Goal: Information Seeking & Learning: Learn about a topic

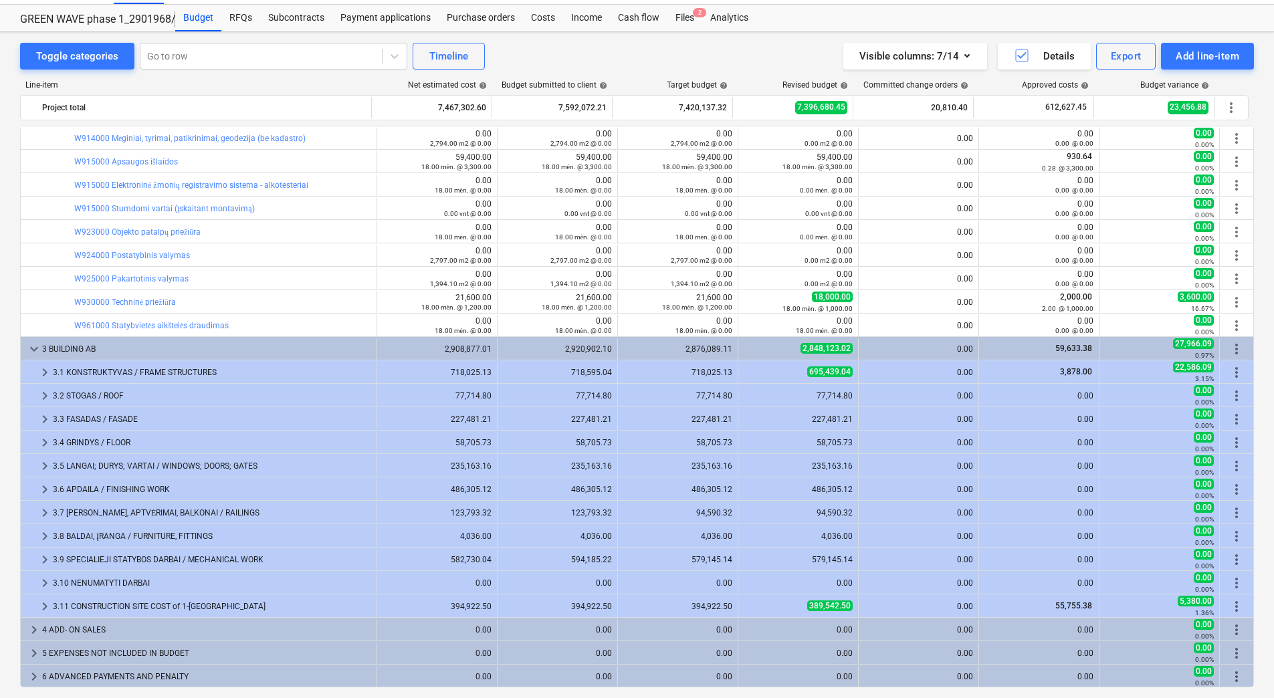
scroll to position [45, 0]
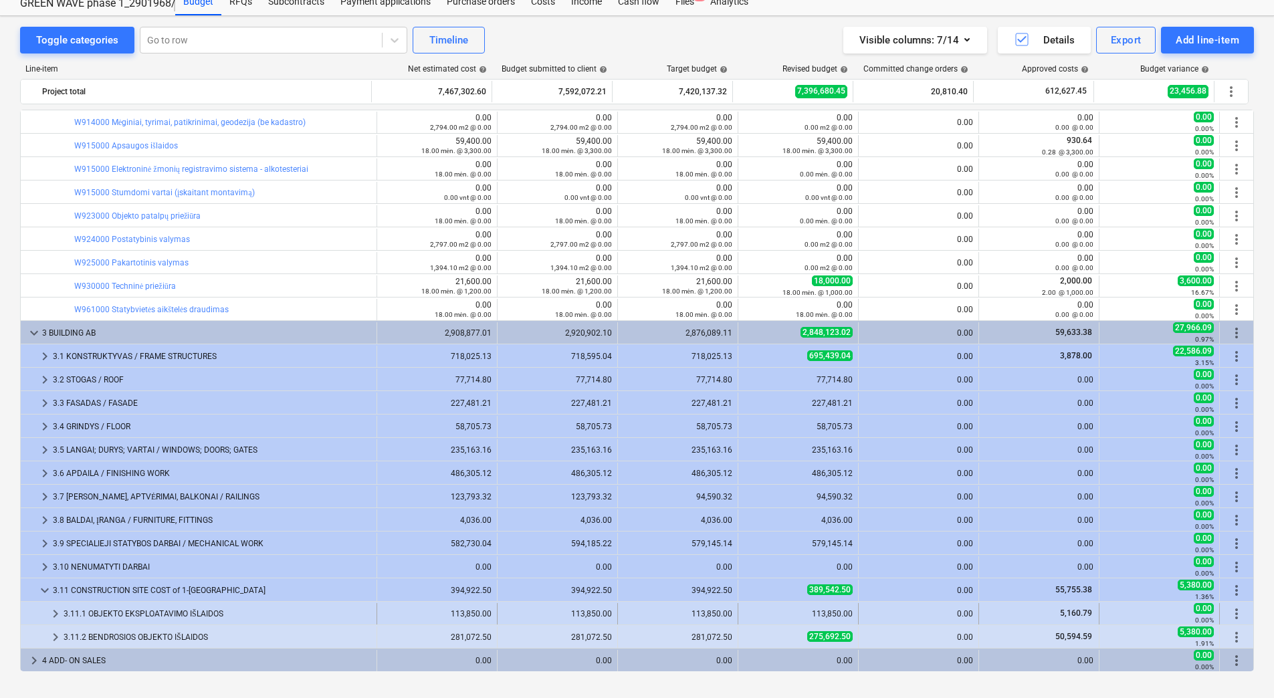
click at [129, 610] on div "3.11.1 OBJEKTO EKSPLOATAVIMO IŠLAIDOS" at bounding box center [218, 613] width 308 height 21
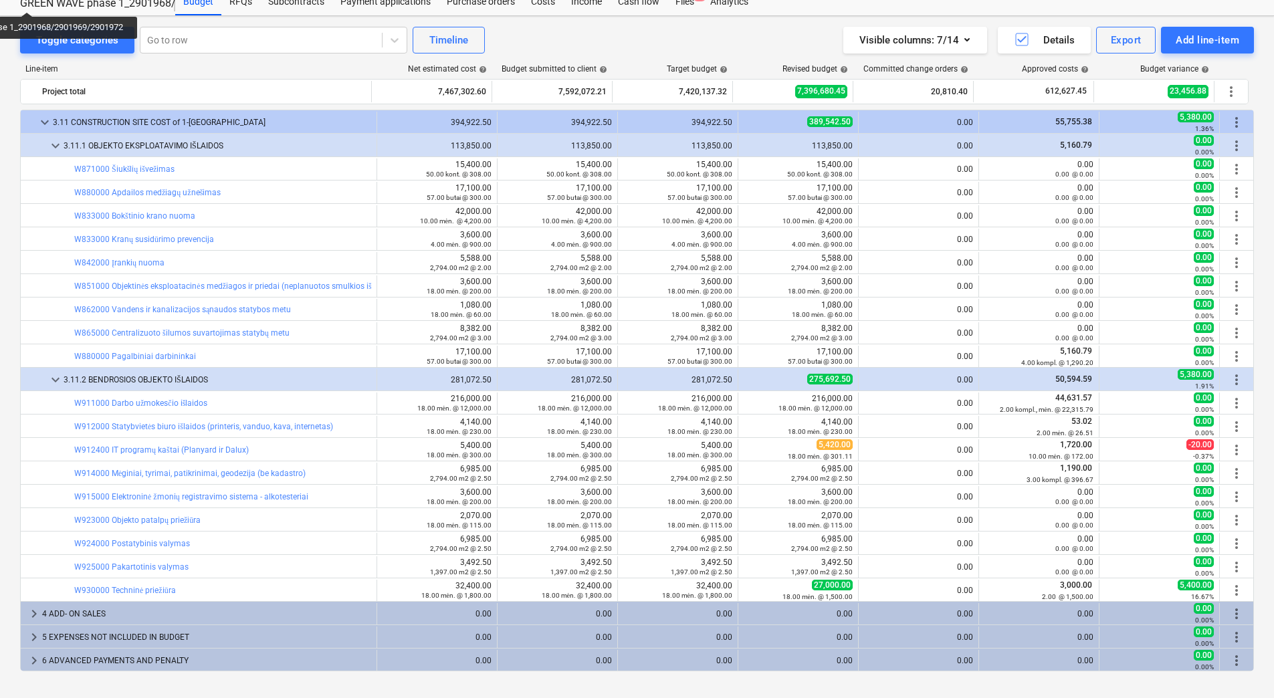
scroll to position [1706, 0]
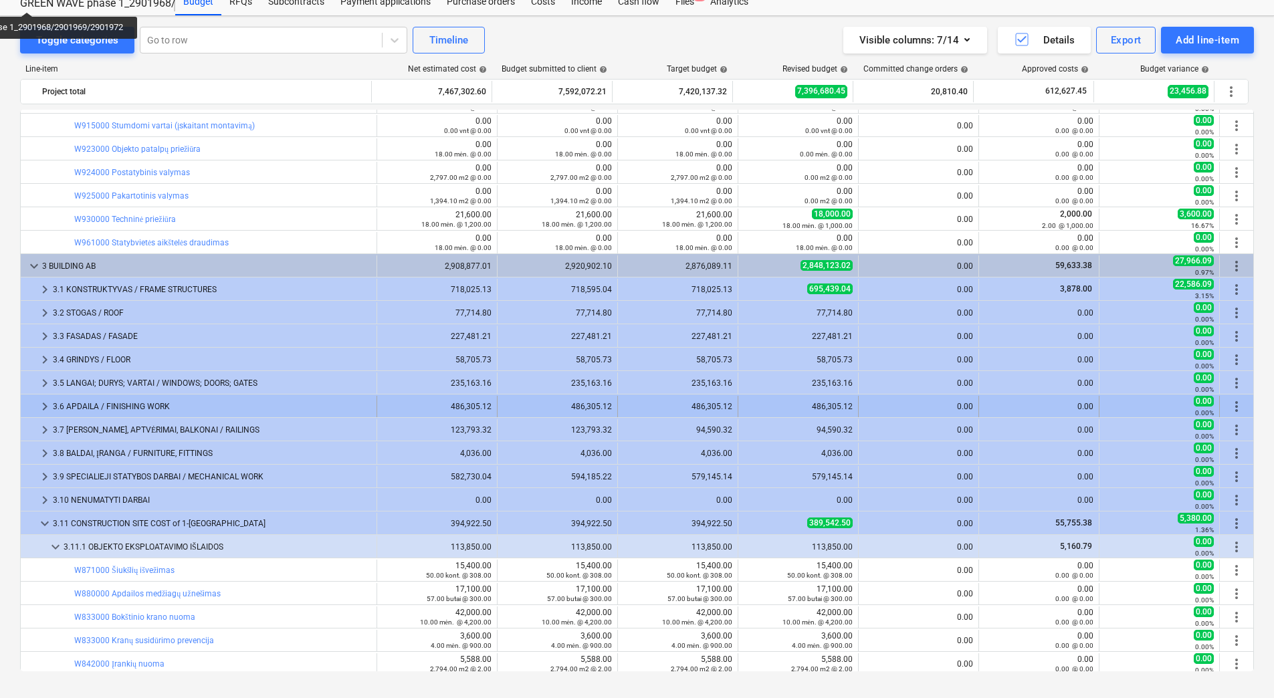
click at [127, 404] on div "3.6 APDAILA / FINISHING WORK" at bounding box center [212, 406] width 318 height 21
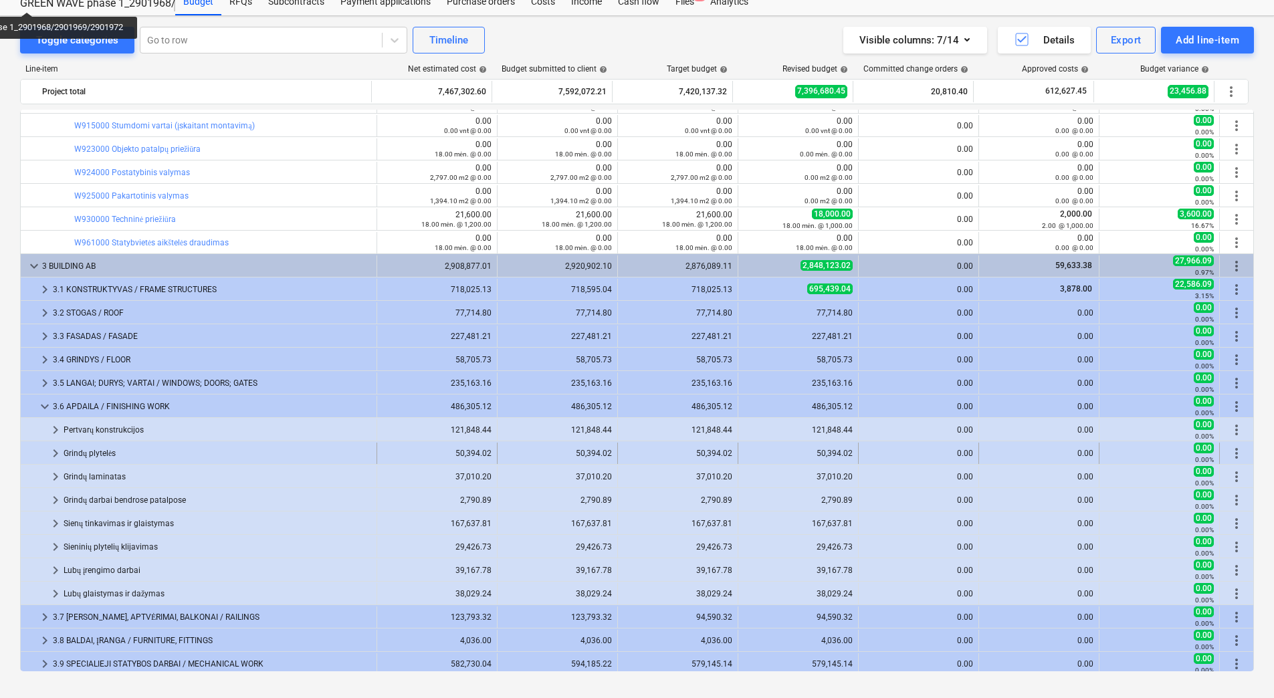
click at [121, 455] on div "Grindų plytelės" at bounding box center [218, 453] width 308 height 21
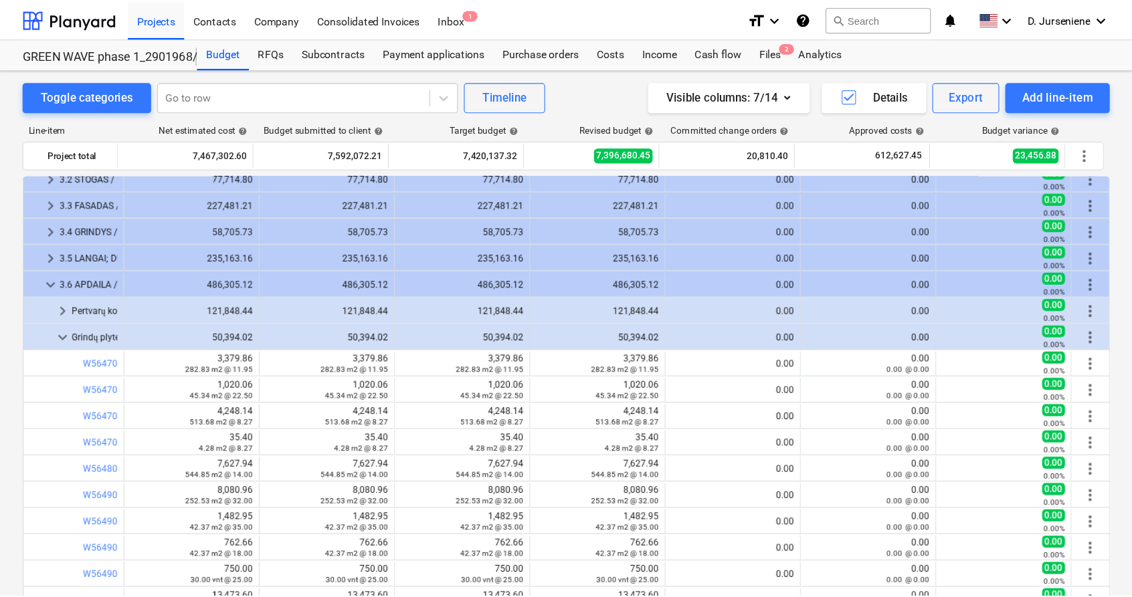
scroll to position [1906, 0]
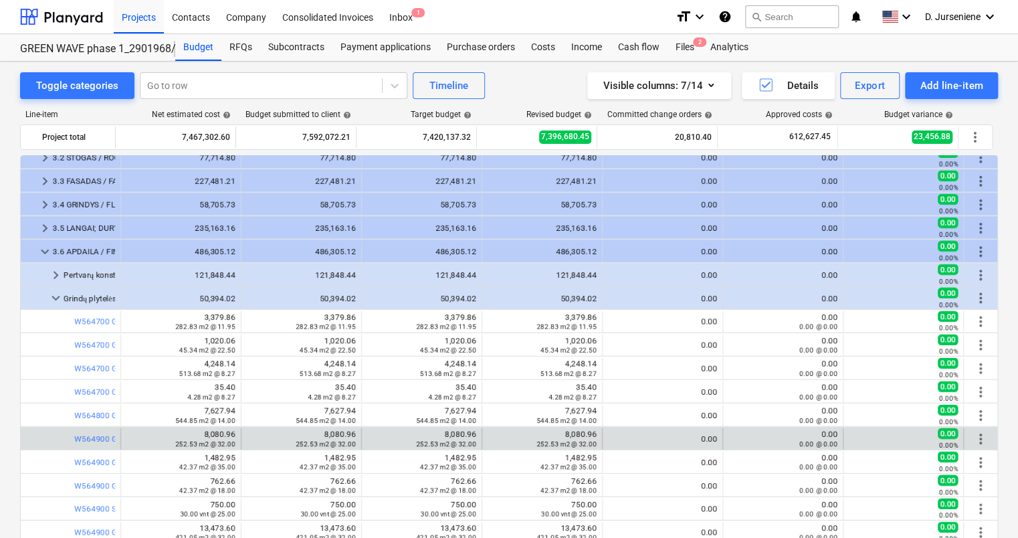
drag, startPoint x: 512, startPoint y: 438, endPoint x: 640, endPoint y: 434, distance: 128.5
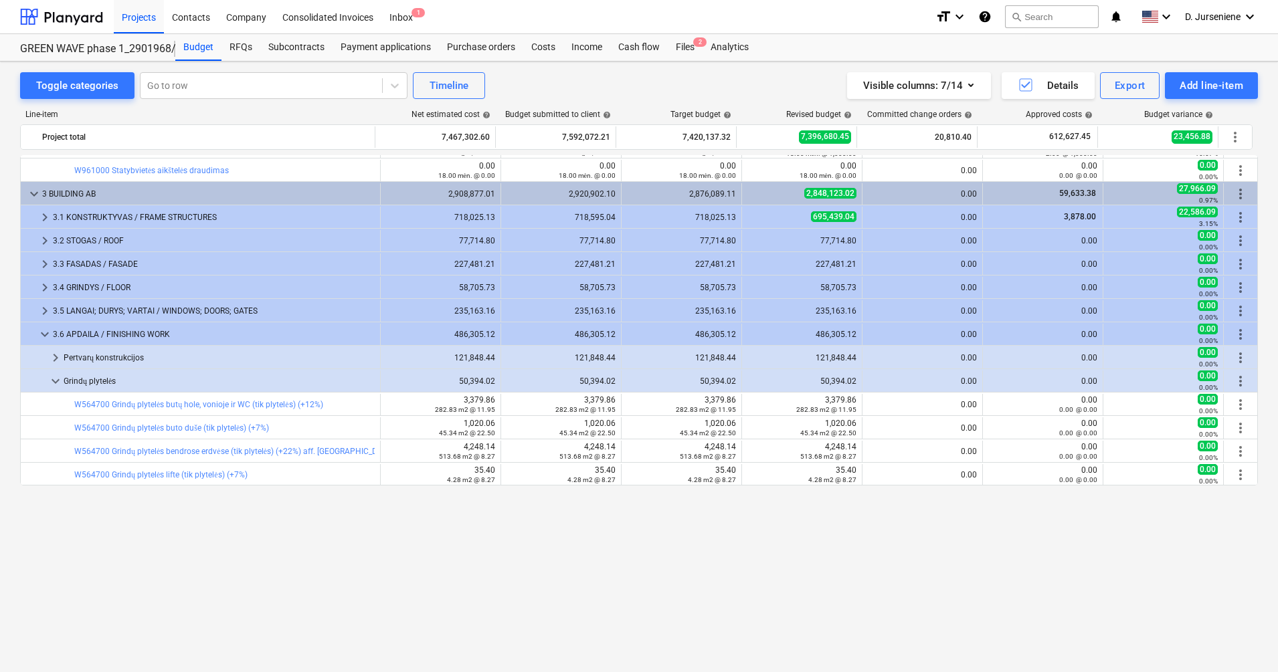
scroll to position [1656, 0]
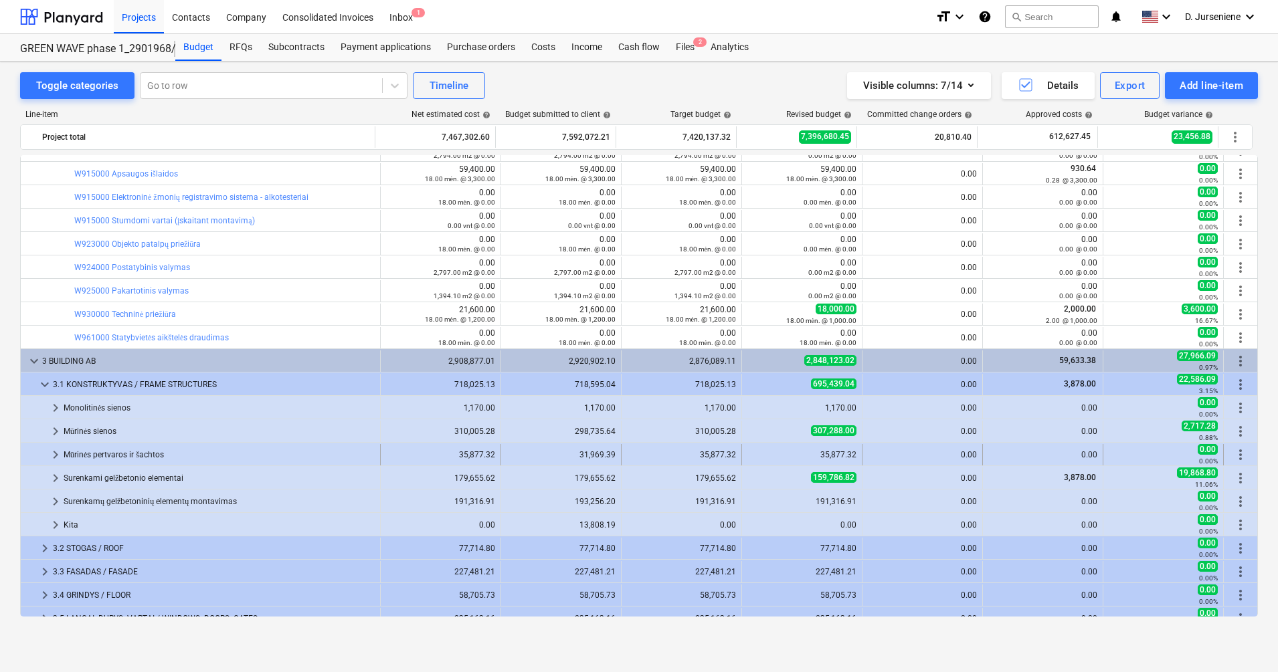
click at [82, 457] on div "Mūrinės pertvaros ir šachtos" at bounding box center [219, 454] width 311 height 21
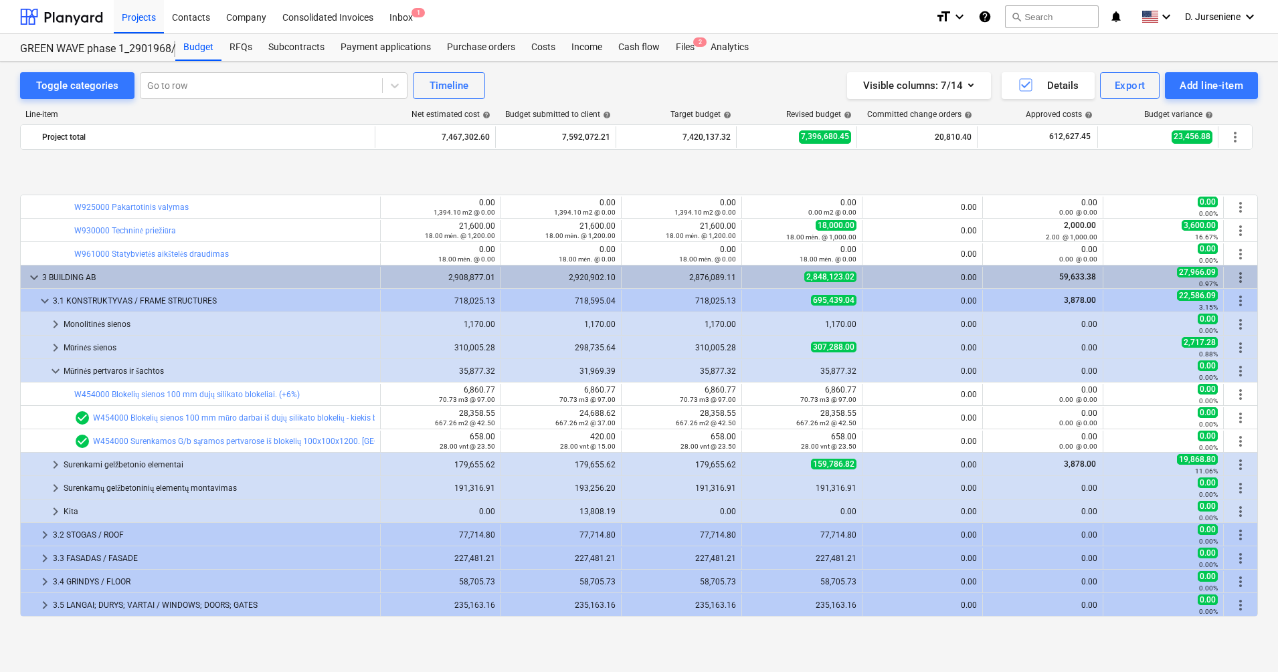
scroll to position [1823, 0]
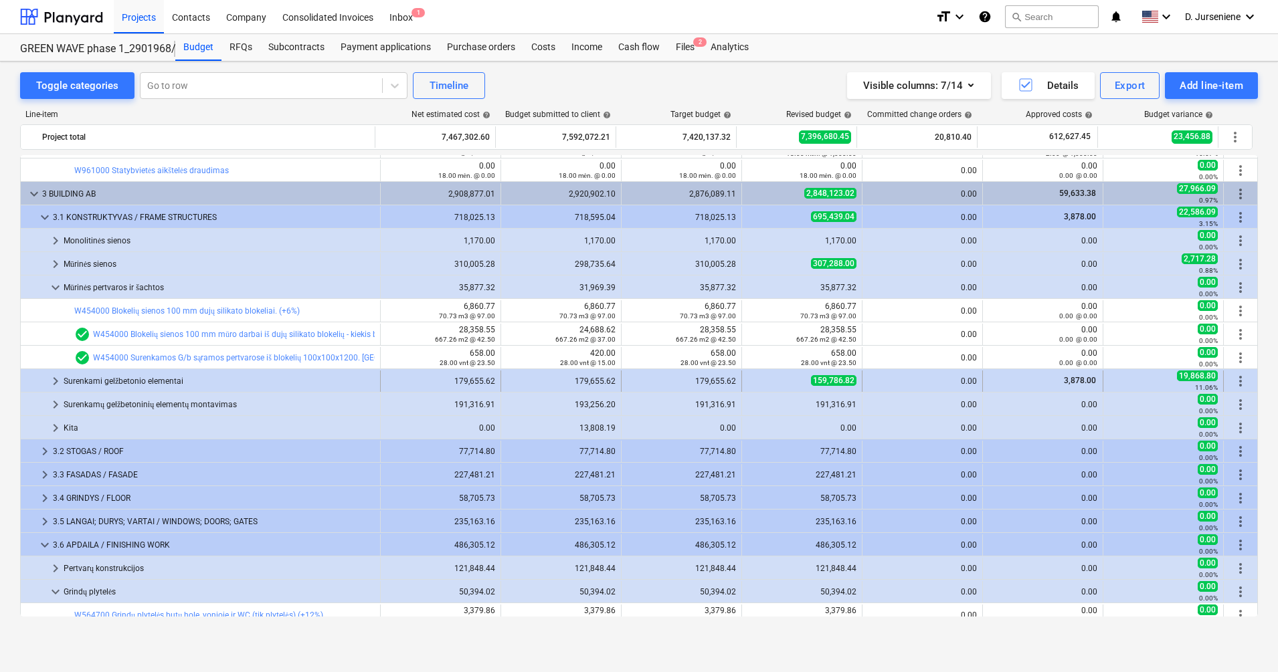
click at [170, 381] on div "Surenkami gelžbetonio elementai" at bounding box center [219, 381] width 311 height 21
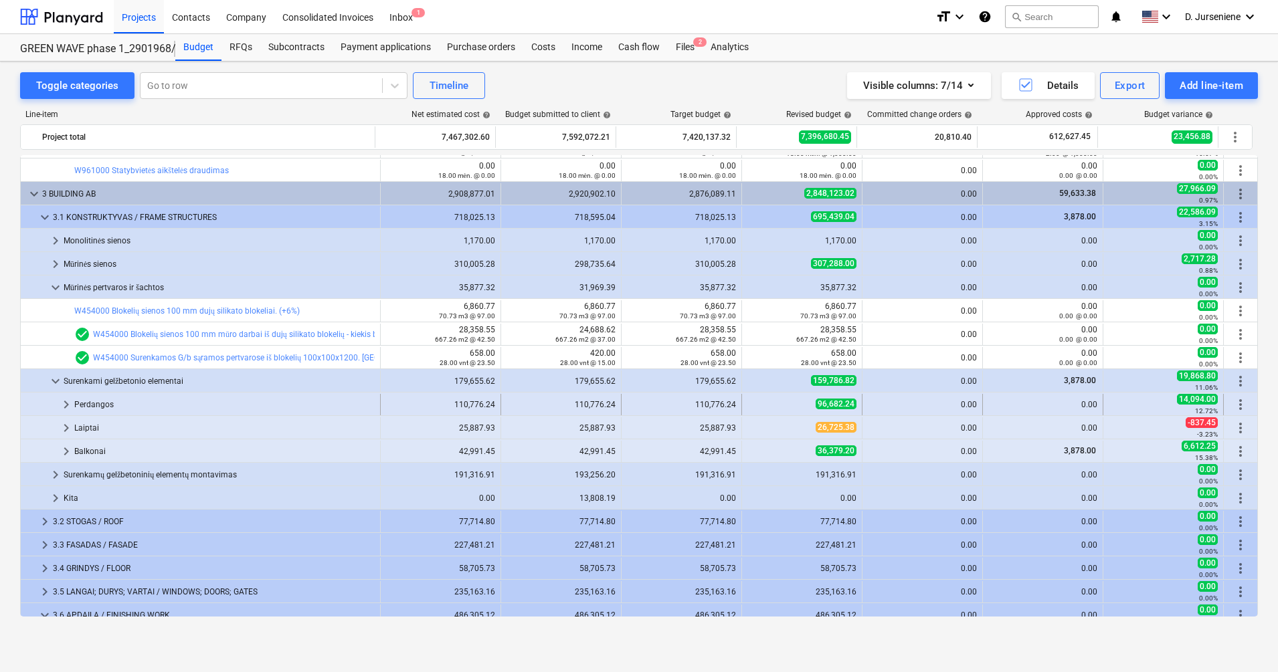
click at [130, 404] on div "Perdangos" at bounding box center [224, 404] width 300 height 21
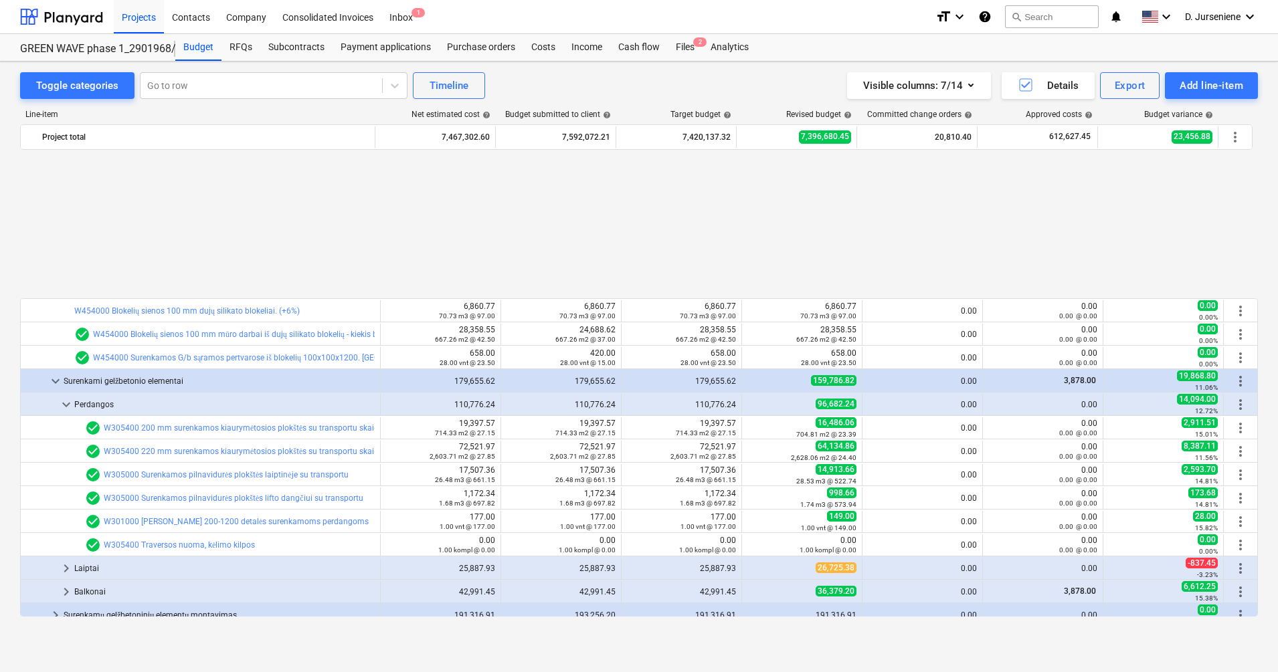
scroll to position [1990, 0]
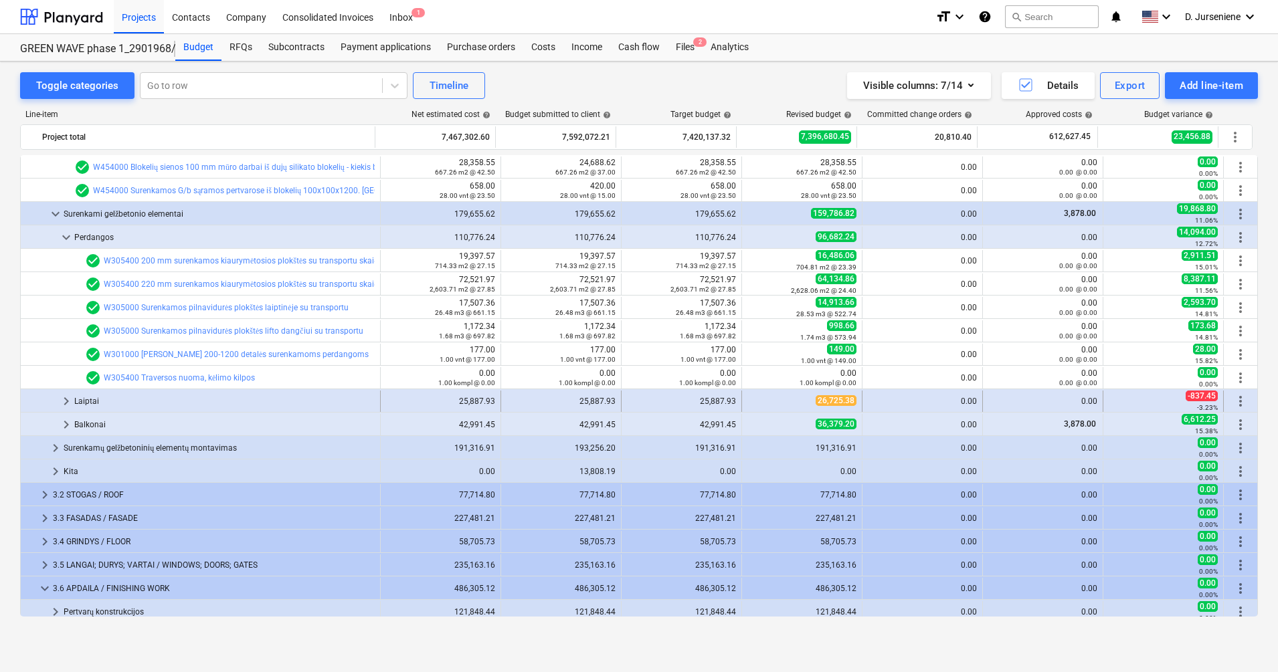
click at [125, 399] on div "Laiptai" at bounding box center [224, 401] width 300 height 21
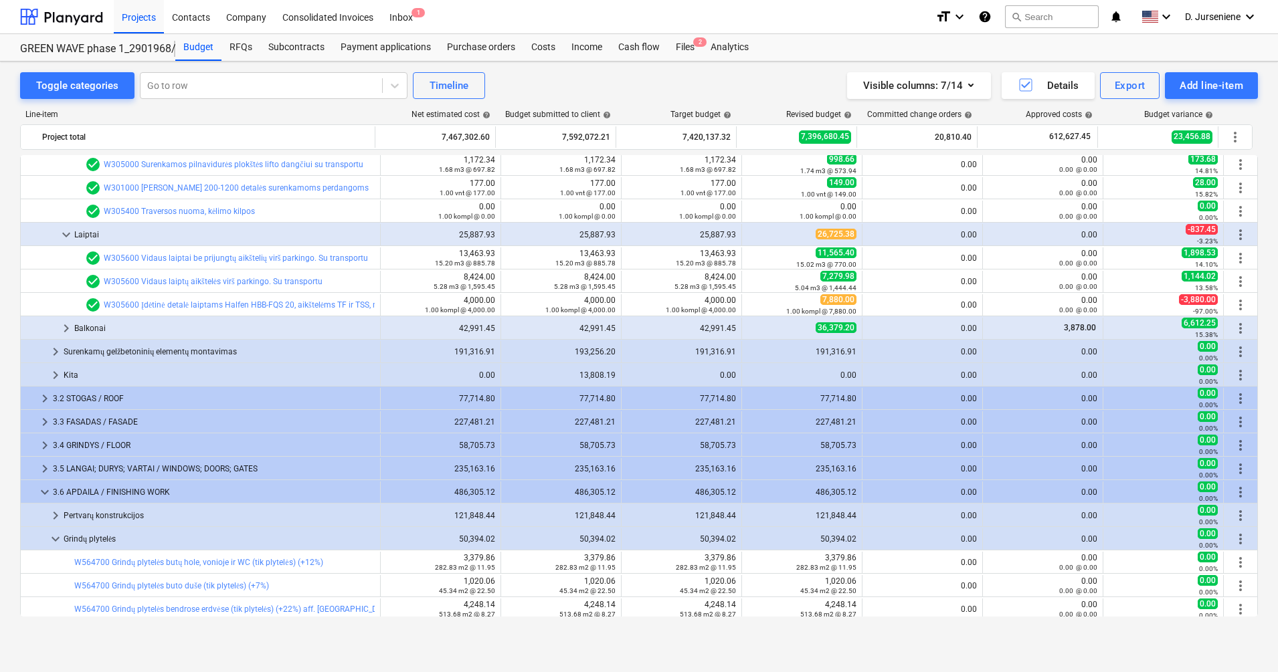
scroll to position [2158, 0]
click at [122, 326] on div "Balkonai" at bounding box center [224, 327] width 300 height 21
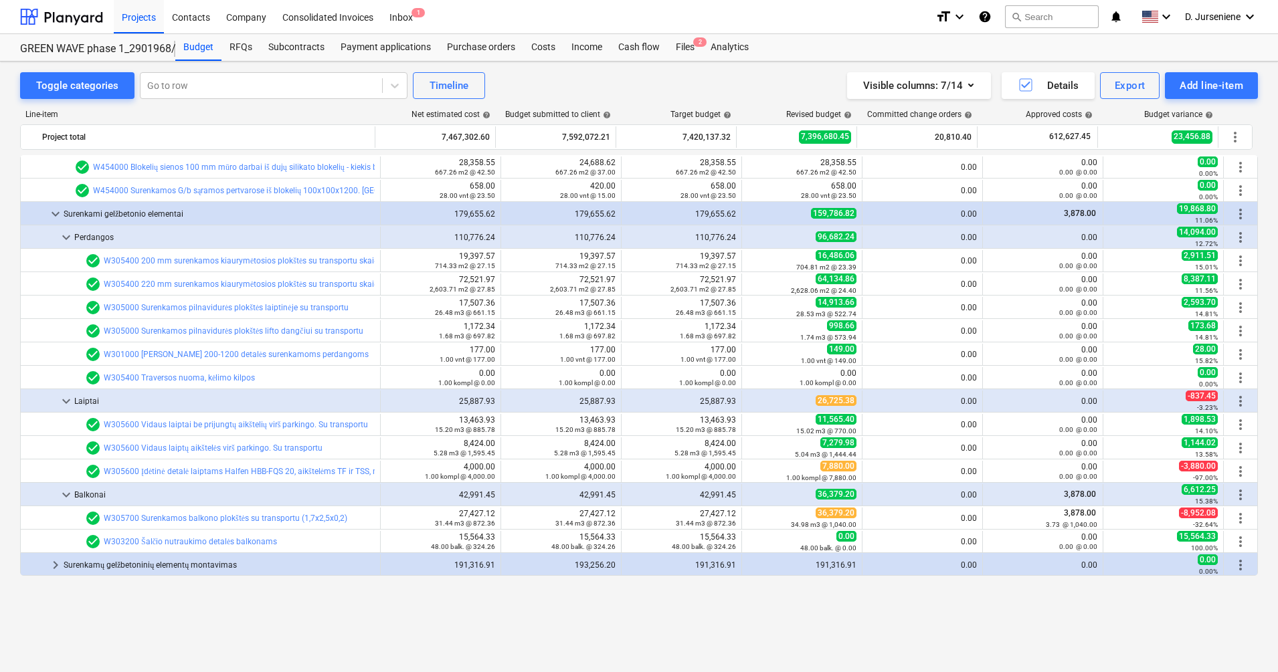
scroll to position [1907, 0]
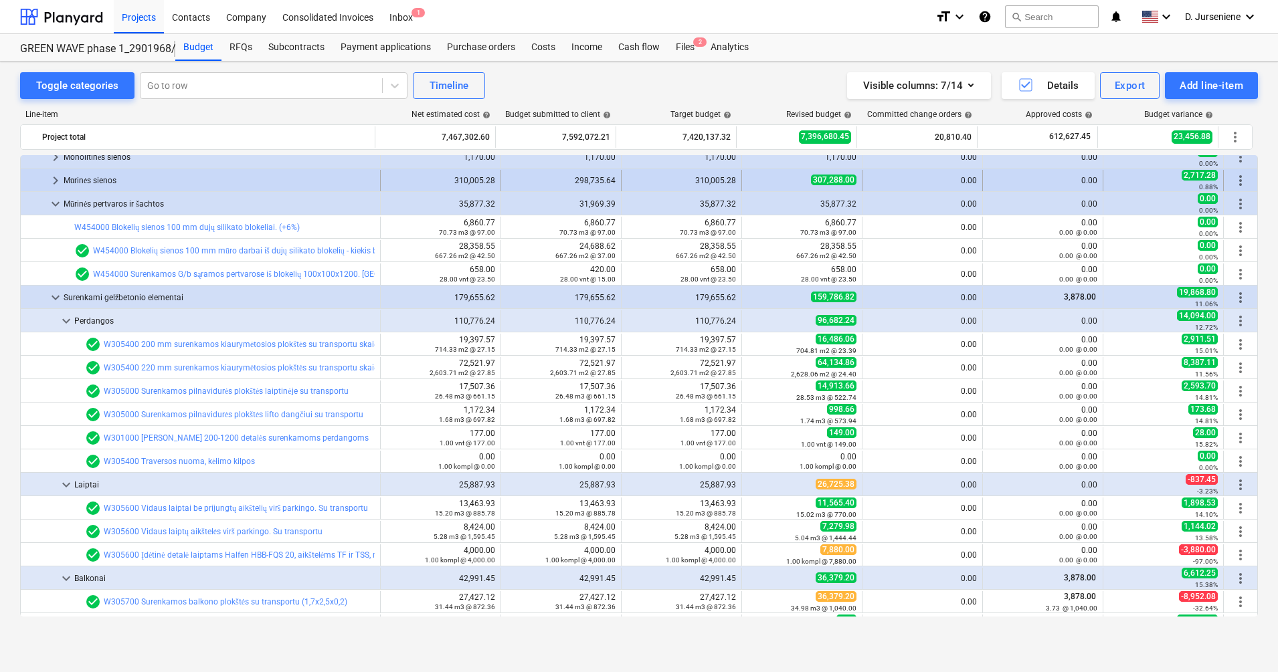
click at [183, 179] on div "Mūrinės sienos" at bounding box center [219, 180] width 311 height 21
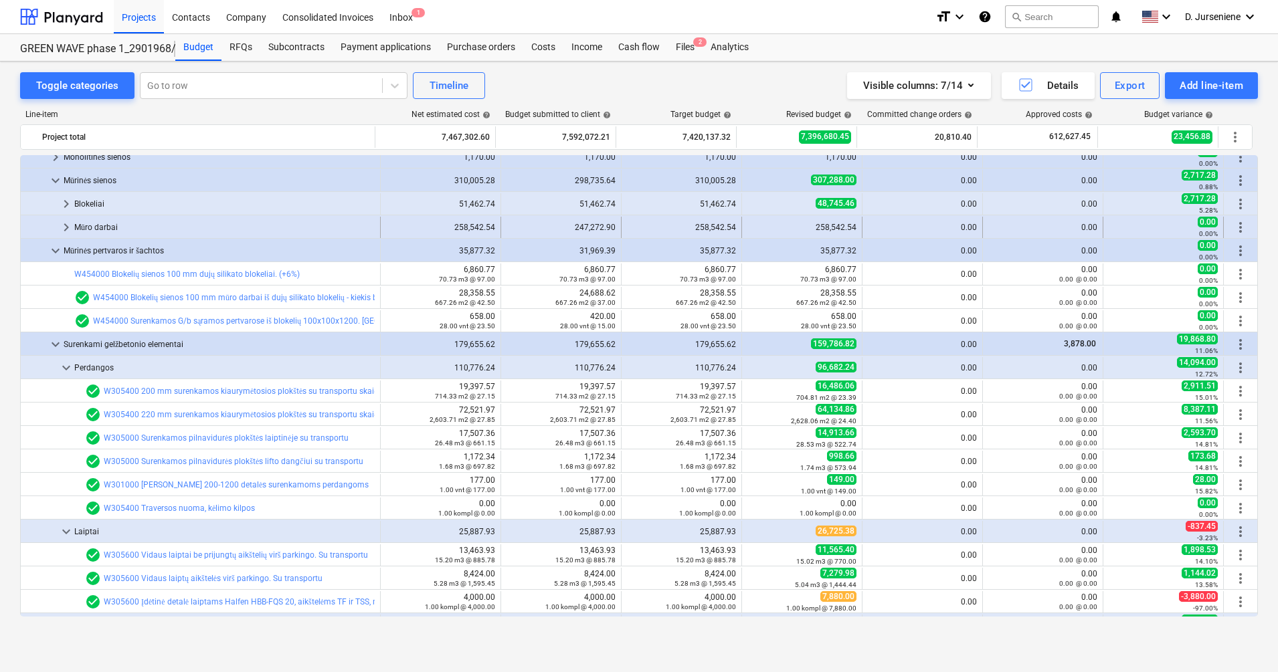
click at [104, 227] on div "Mūro darbai" at bounding box center [224, 227] width 300 height 21
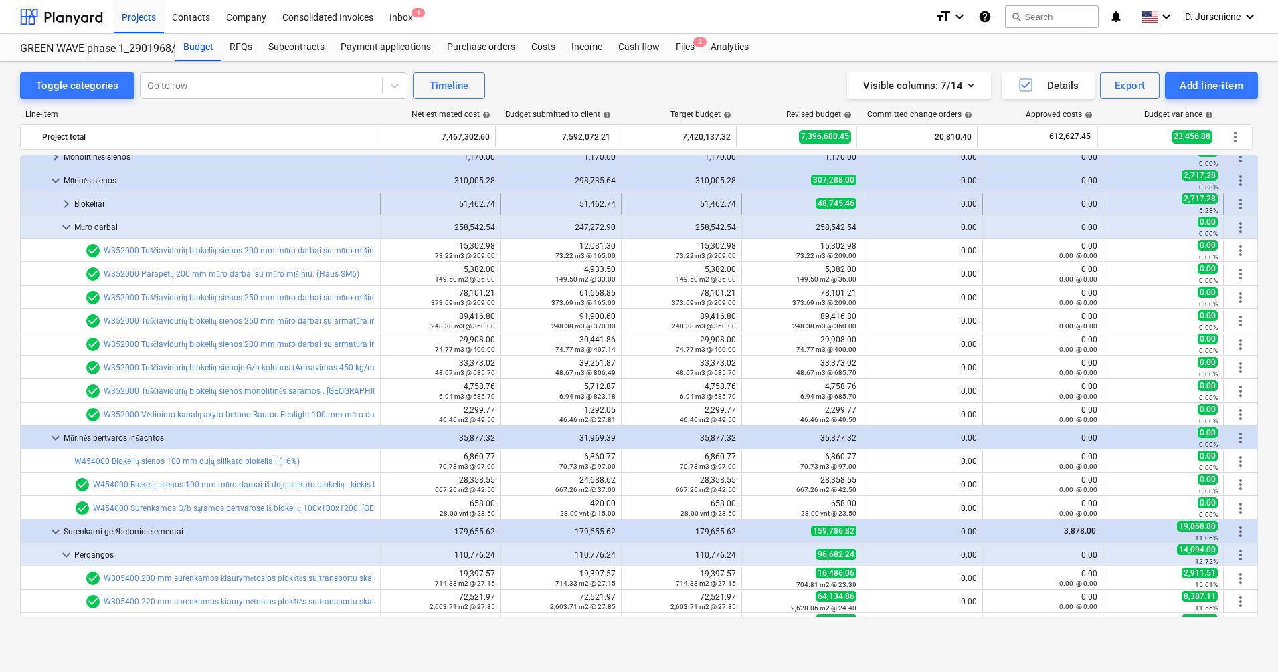
click at [170, 194] on div "Blokeliai" at bounding box center [224, 203] width 300 height 21
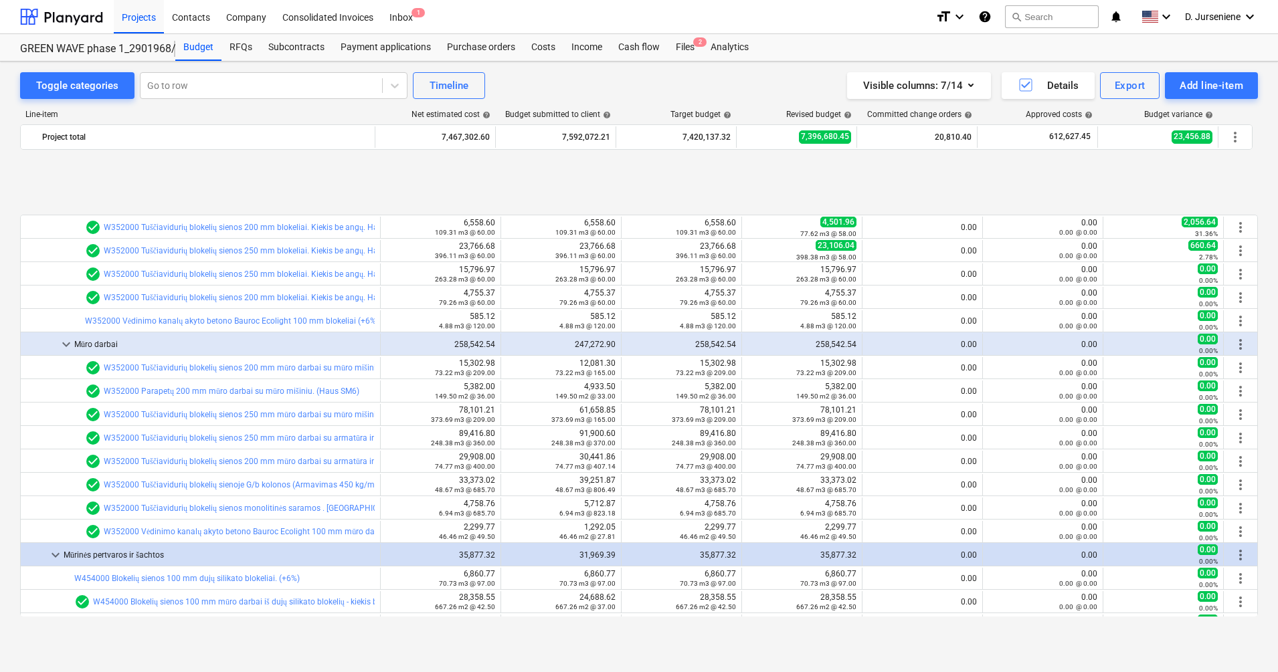
scroll to position [1990, 0]
